Goal: Information Seeking & Learning: Learn about a topic

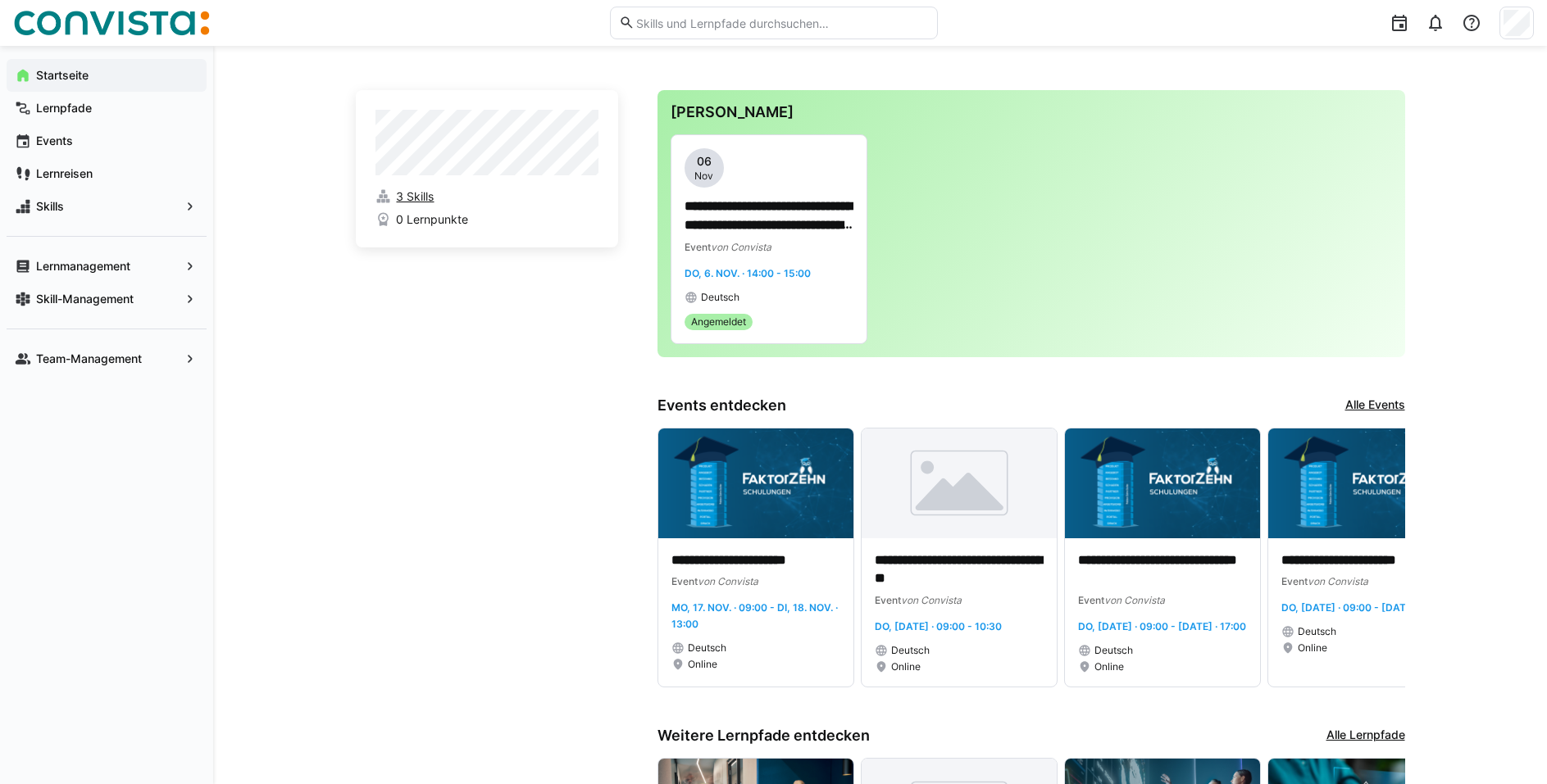
click at [417, 198] on span "3 Skills" at bounding box center [415, 196] width 38 height 16
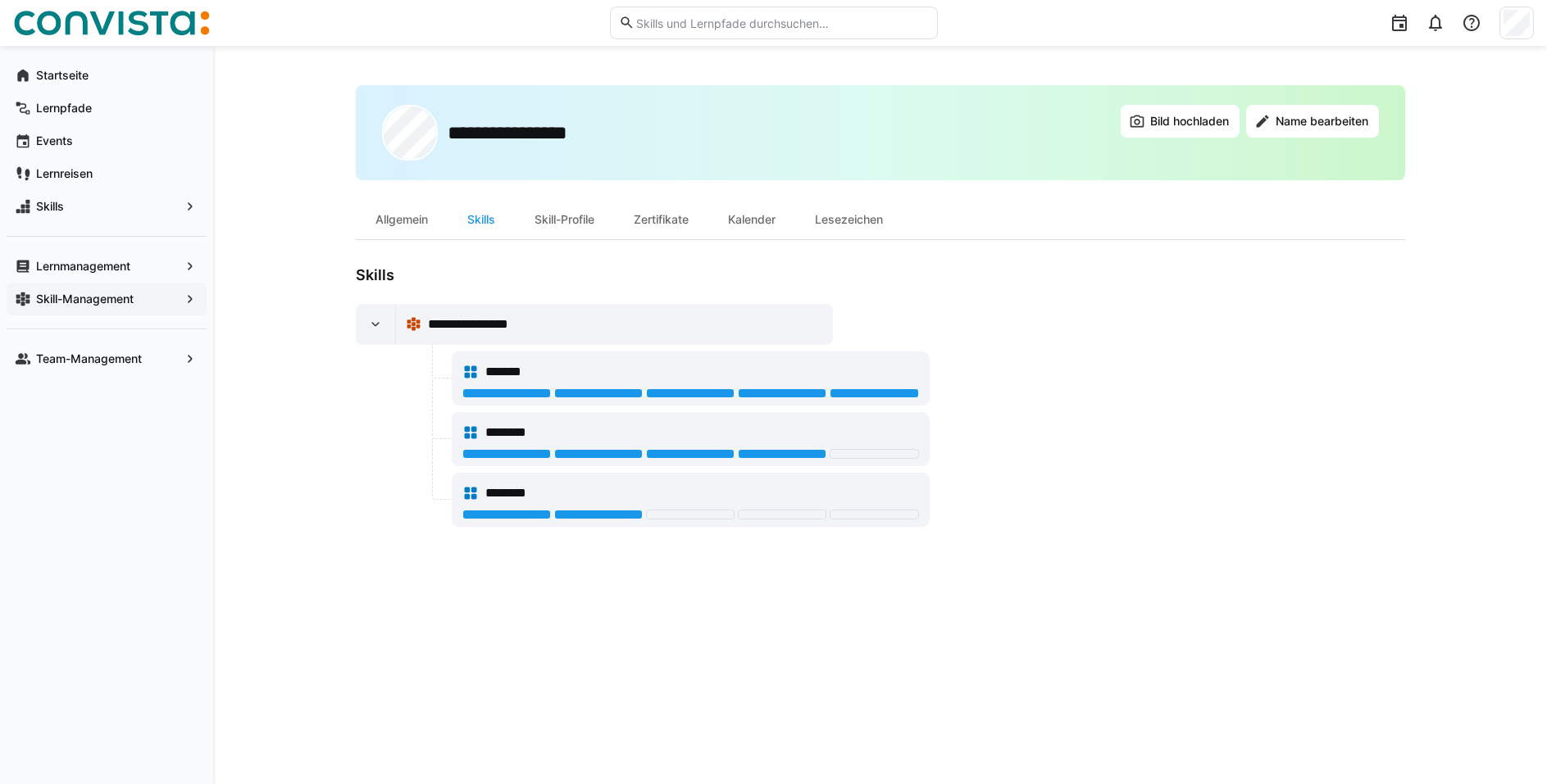
click at [185, 295] on eds-icon at bounding box center [189, 299] width 16 height 16
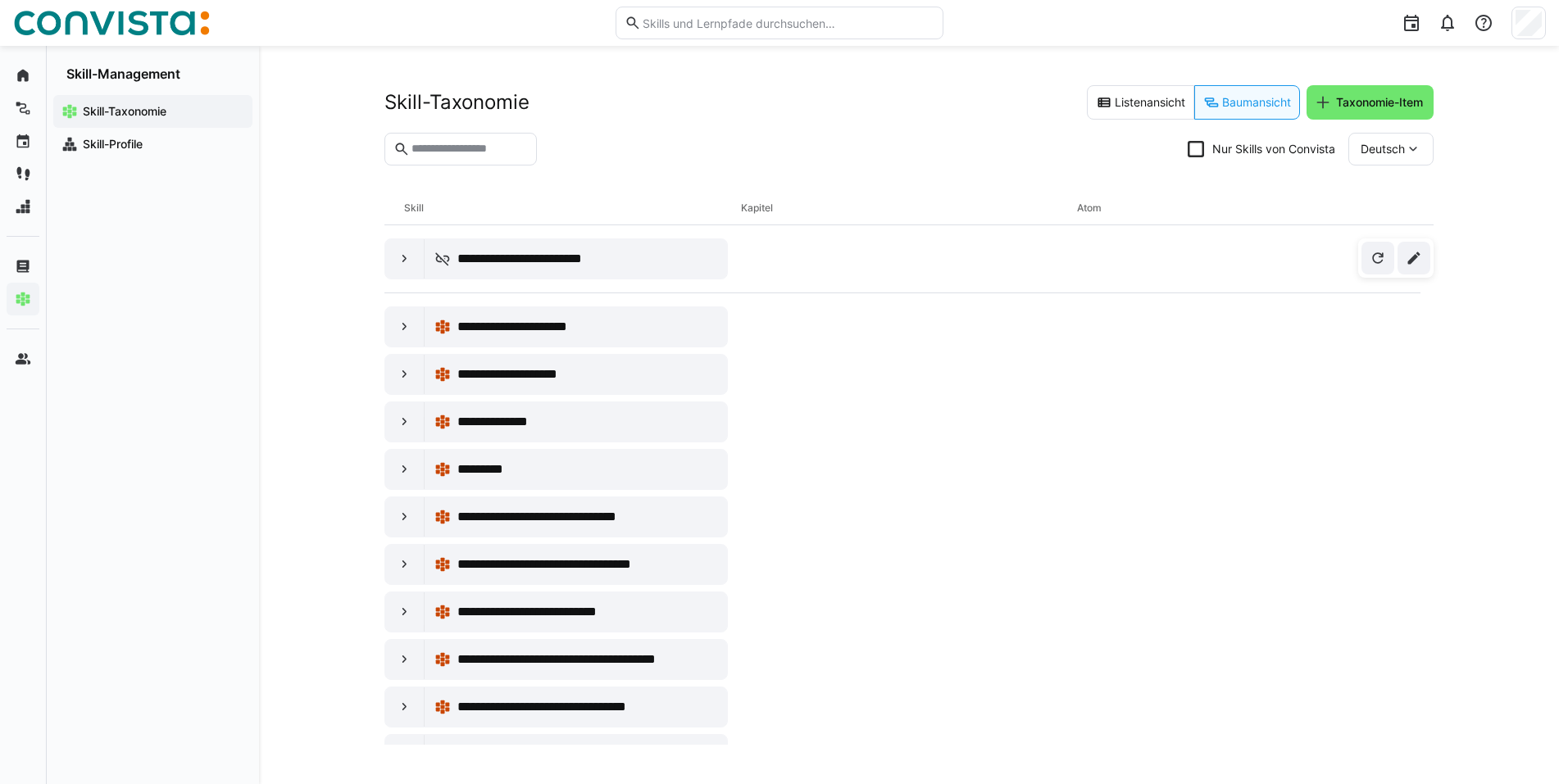
click at [464, 152] on input "text" at bounding box center [469, 148] width 118 height 14
type input "**"
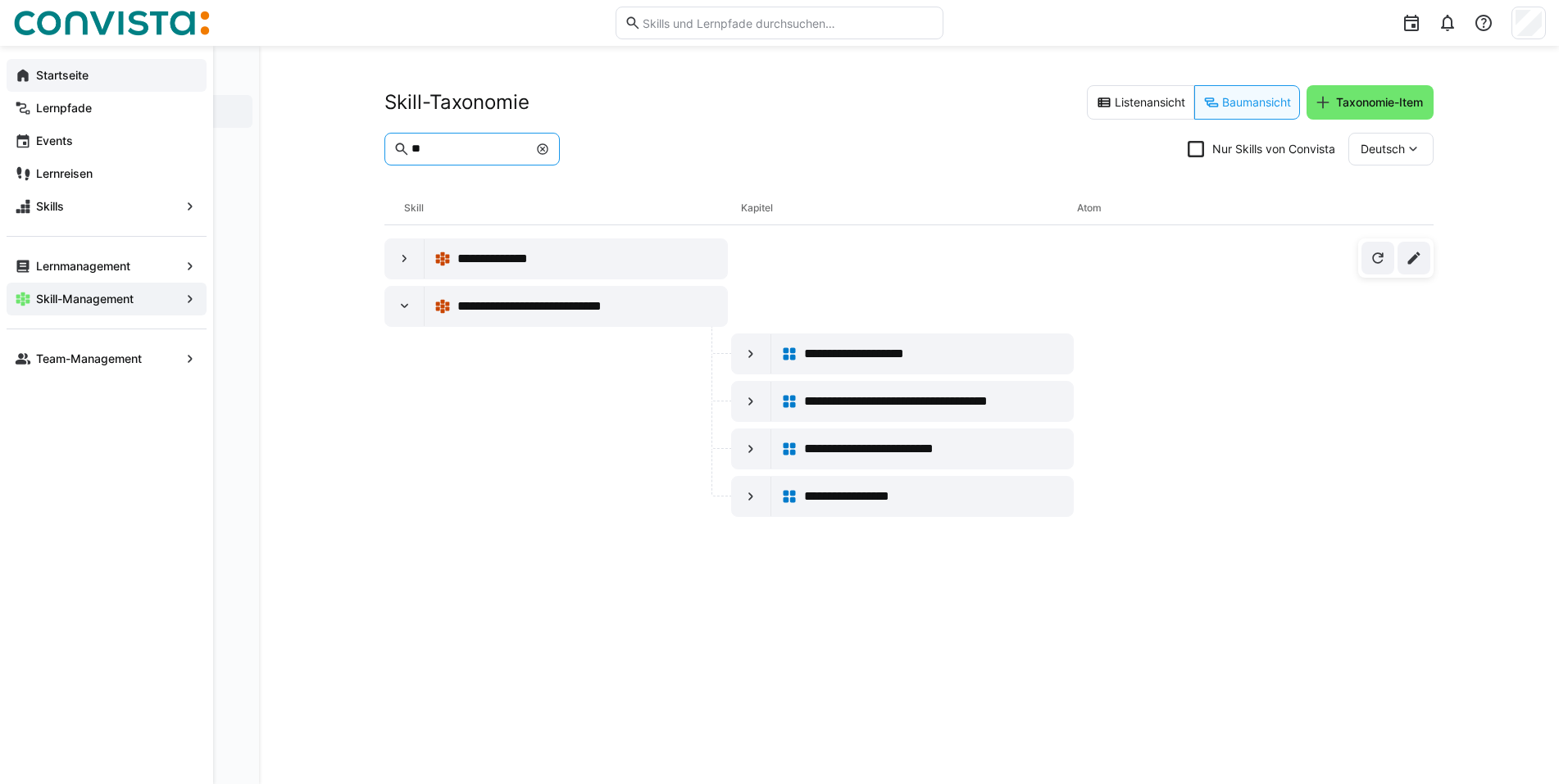
click at [21, 74] on eds-icon at bounding box center [22, 75] width 16 height 16
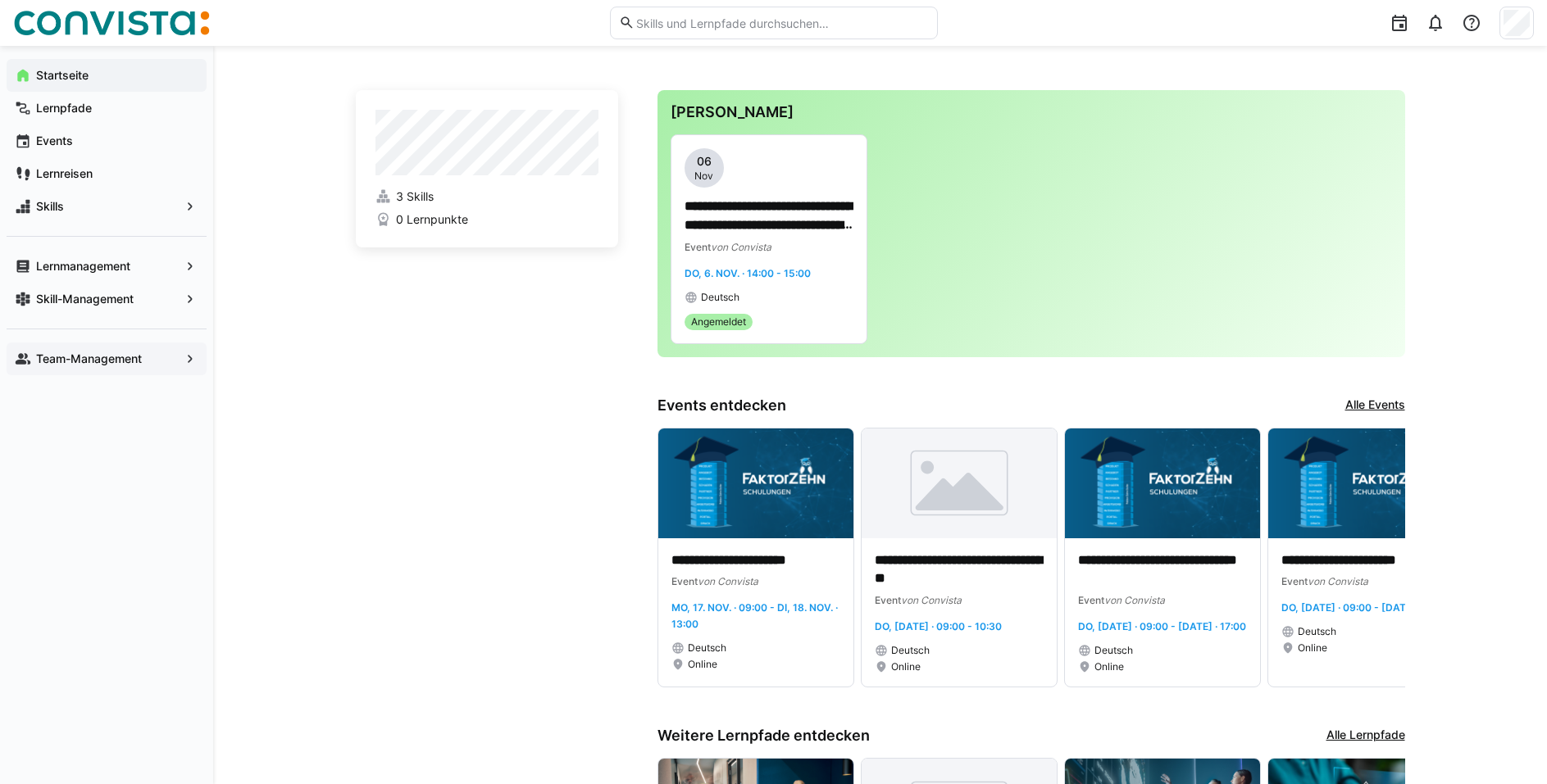
click at [0, 0] on app-navigation-label "Team-Management" at bounding box center [0, 0] width 0 height 0
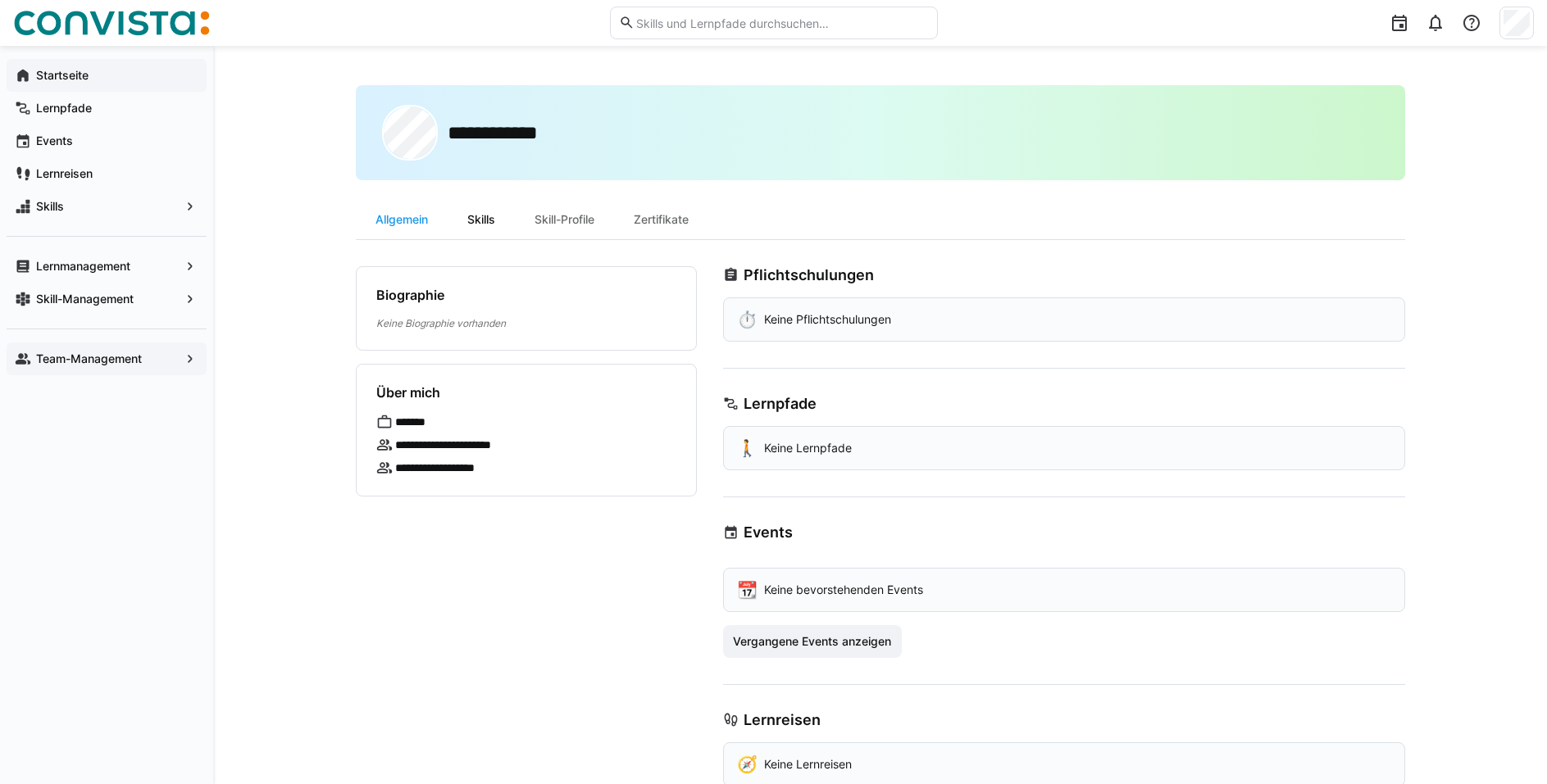
click at [475, 217] on div "Skills" at bounding box center [481, 219] width 68 height 39
drag, startPoint x: 2, startPoint y: 61, endPoint x: 128, endPoint y: 480, distance: 437.5
click at [128, 480] on div "Startseite Lernpfade Events Lernreisen Skills Lernmanagement Skill-Management T…" at bounding box center [107, 415] width 213 height 738
click at [486, 210] on div "Skills" at bounding box center [481, 219] width 68 height 39
